Goal: Task Accomplishment & Management: Manage account settings

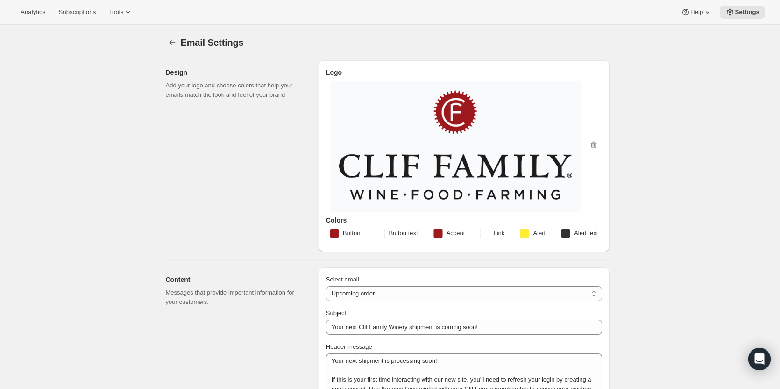
select select "subscriptionMessage"
select select "7"
select select "upcoming-subscription"
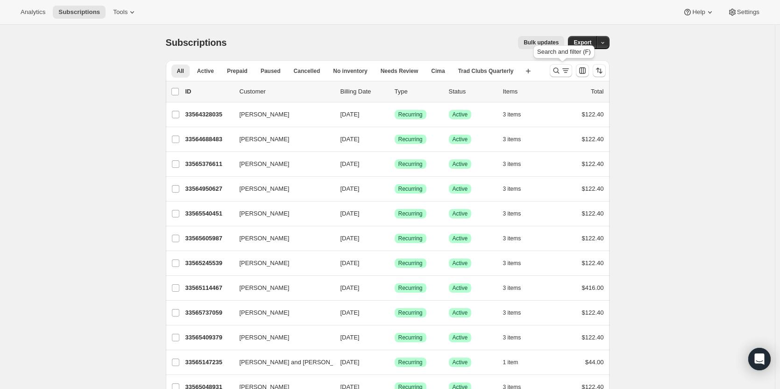
click at [558, 71] on icon "Search and filter results" at bounding box center [556, 70] width 9 height 9
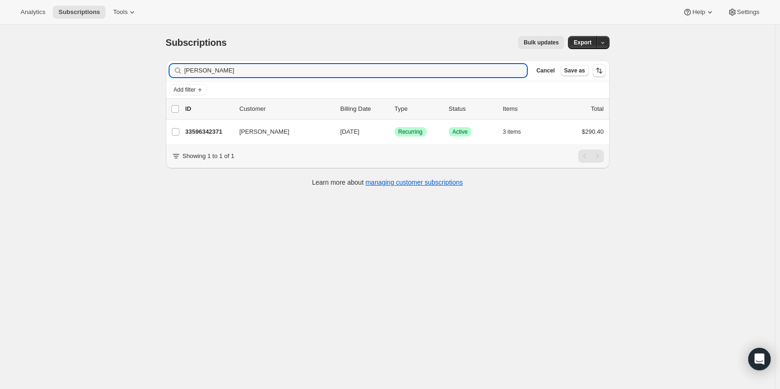
type input "[PERSON_NAME]"
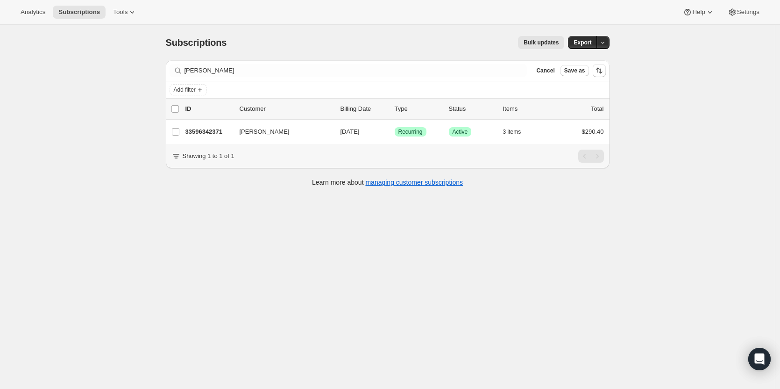
click at [224, 134] on p "33596342371" at bounding box center [209, 131] width 47 height 9
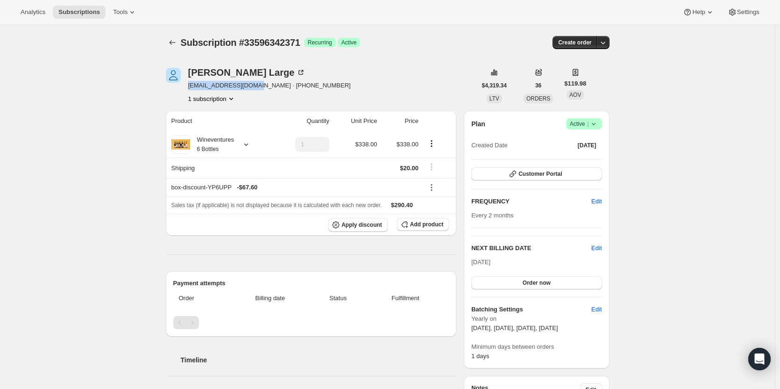
drag, startPoint x: 257, startPoint y: 86, endPoint x: 189, endPoint y: 88, distance: 67.3
click at [189, 88] on div "[PERSON_NAME] [EMAIL_ADDRESS][DOMAIN_NAME] · [PHONE_NUMBER] 1 subscription" at bounding box center [321, 86] width 311 height 36
copy span "[EMAIL_ADDRESS][DOMAIN_NAME]"
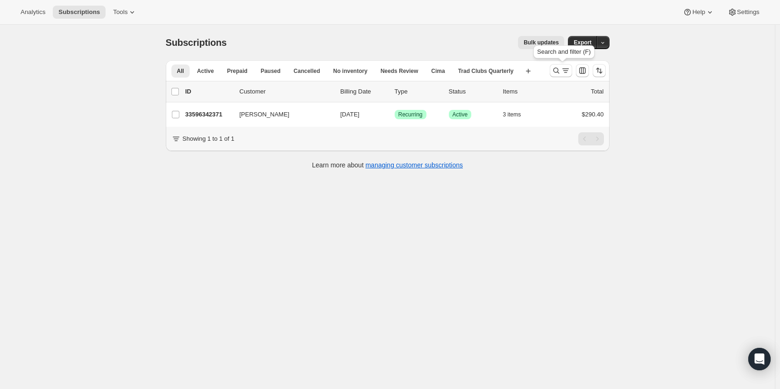
click at [555, 73] on icon "Search and filter results" at bounding box center [556, 70] width 9 height 9
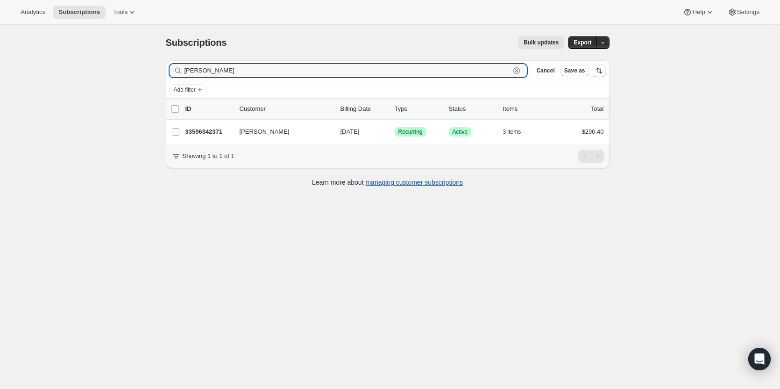
click at [522, 75] on icon "button" at bounding box center [516, 70] width 9 height 9
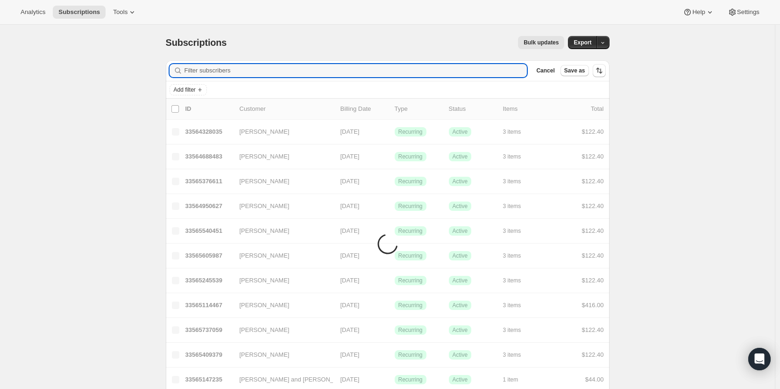
click at [522, 72] on input "Filter subscribers" at bounding box center [356, 70] width 343 height 13
paste input "[PERSON_NAME]"
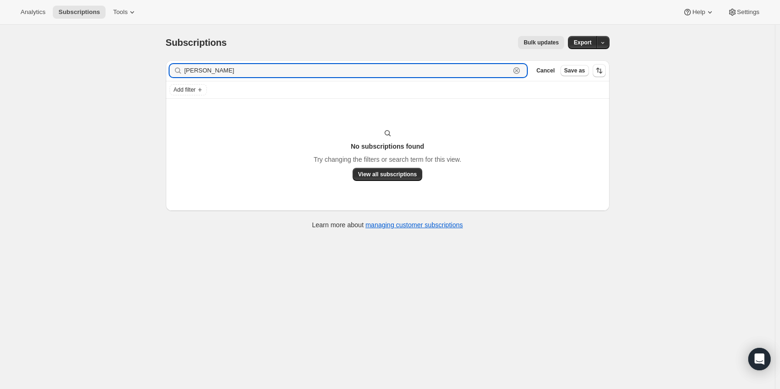
type input "[PERSON_NAME]"
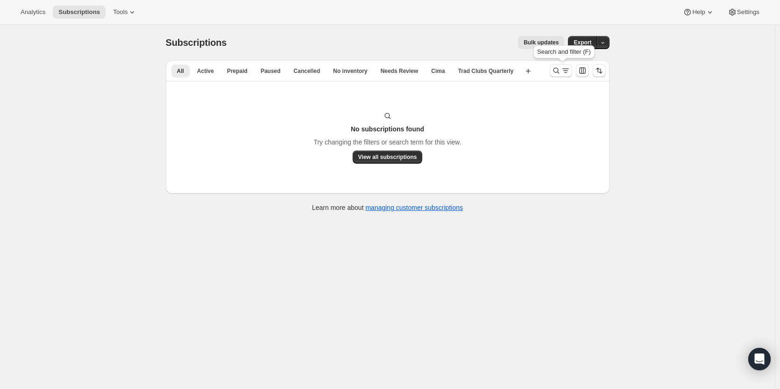
click at [558, 74] on icon "Search and filter results" at bounding box center [556, 70] width 9 height 9
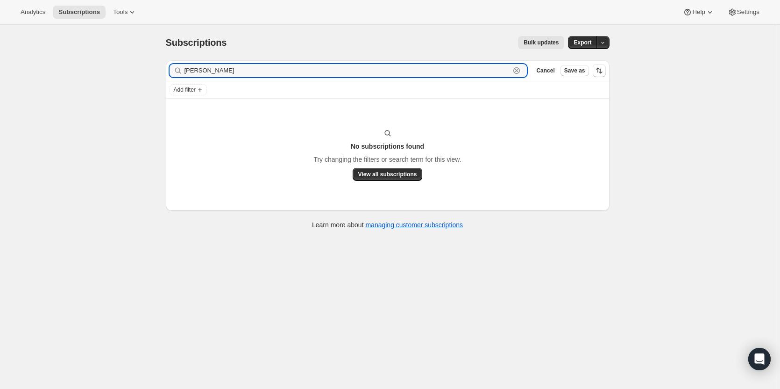
click at [520, 71] on icon "button" at bounding box center [517, 70] width 7 height 7
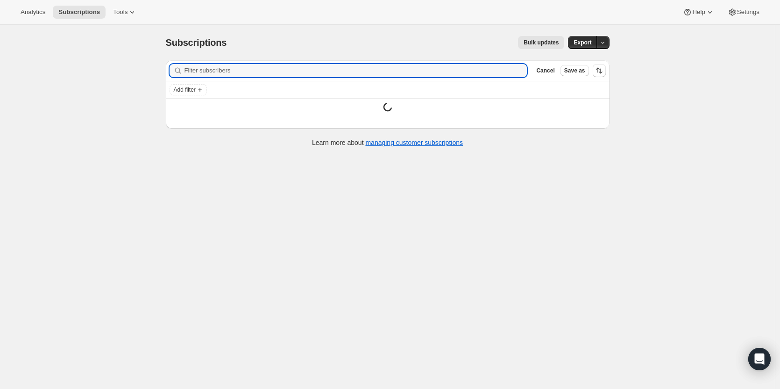
paste input "[PERSON_NAME]"
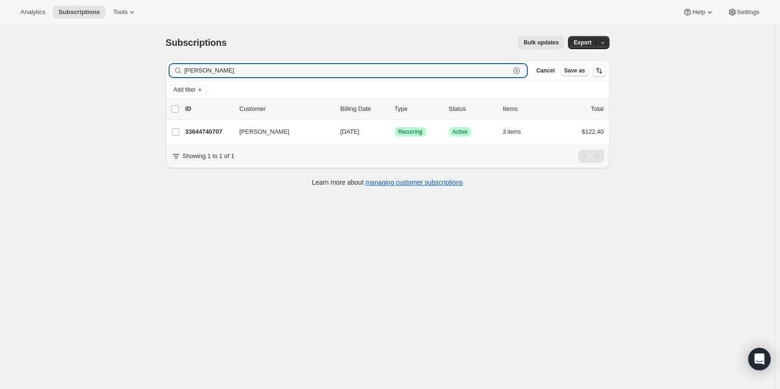
type input "[PERSON_NAME]"
click at [218, 126] on div "33644740707 [PERSON_NAME] [DATE] Success Recurring Success Active 3 items $122.…" at bounding box center [395, 131] width 419 height 13
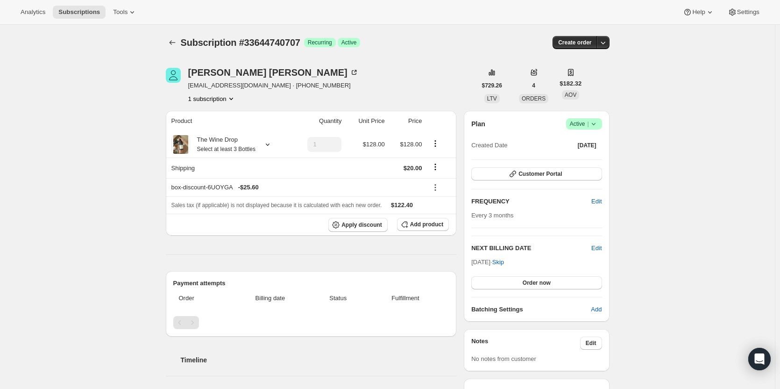
click at [208, 74] on div "[PERSON_NAME]" at bounding box center [273, 72] width 171 height 9
